Goal: Task Accomplishment & Management: Manage account settings

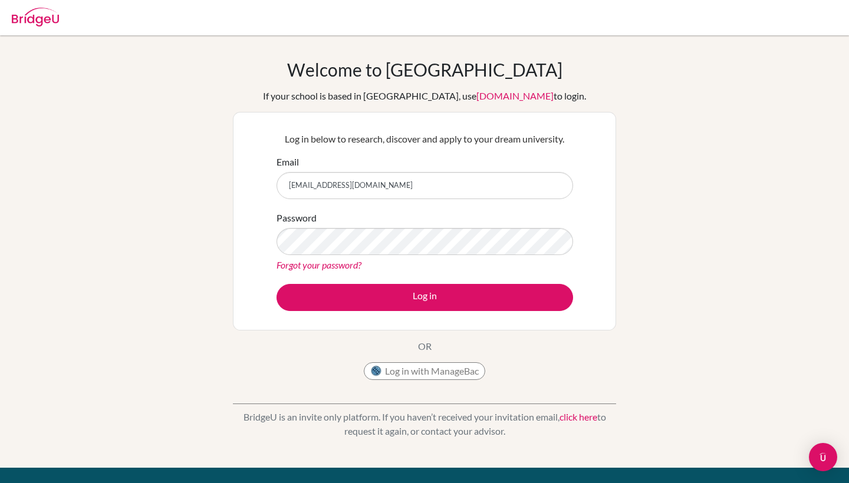
type input "[EMAIL_ADDRESS][DOMAIN_NAME]"
click at [424, 297] on button "Log in" at bounding box center [424, 297] width 296 height 27
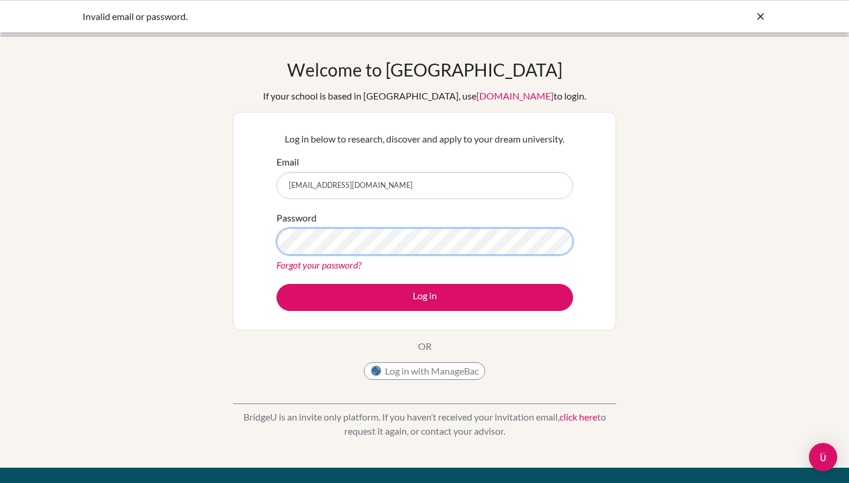
click at [424, 297] on button "Log in" at bounding box center [424, 297] width 296 height 27
click at [428, 368] on button "Log in with ManageBac" at bounding box center [424, 371] width 121 height 18
